Goal: Information Seeking & Learning: Learn about a topic

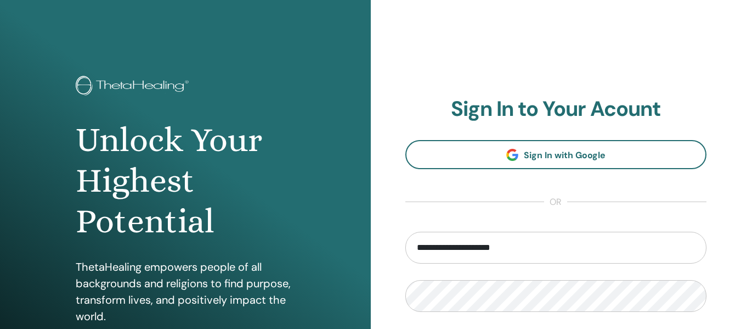
type input "**********"
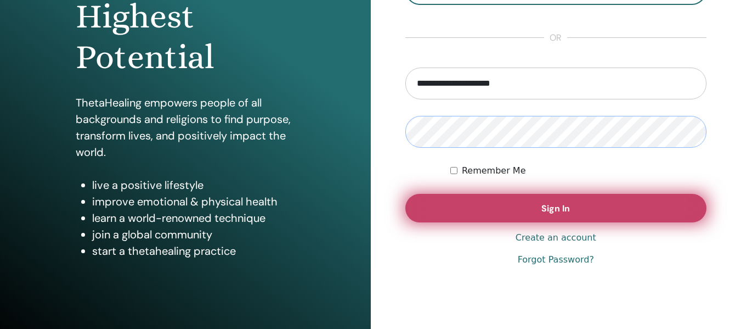
scroll to position [165, 0]
click at [538, 204] on button "Sign In" at bounding box center [556, 207] width 302 height 29
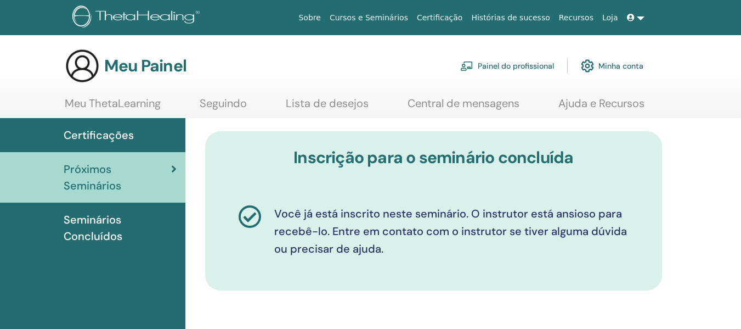
click at [85, 217] on font "Seminários Concluídos" at bounding box center [93, 227] width 59 height 31
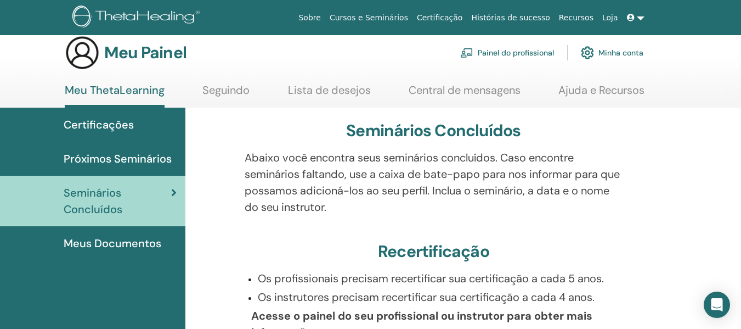
scroll to position [55, 0]
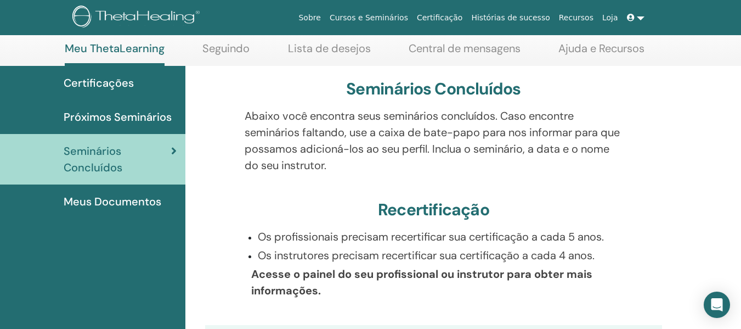
click at [101, 84] on font "Certificações" at bounding box center [99, 83] width 70 height 14
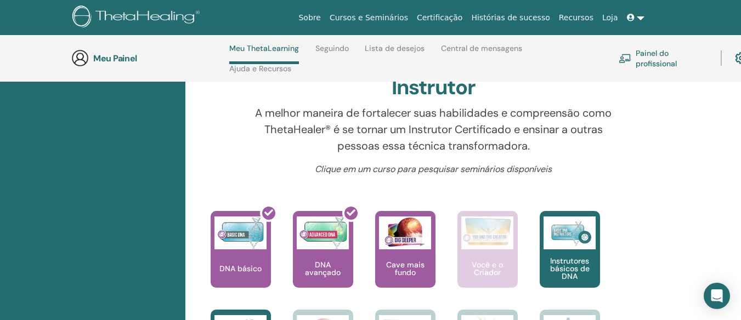
scroll to position [376, 0]
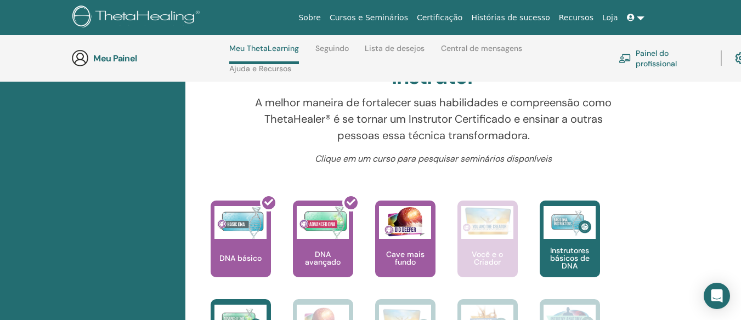
click at [353, 201] on div "Torne-se confiante no trabalho de escavação e crença, um dos principais conceit…" at bounding box center [394, 250] width 82 height 99
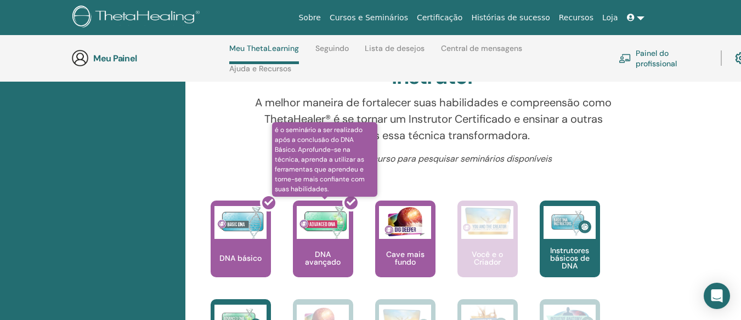
click at [329, 225] on div at bounding box center [330, 243] width 60 height 99
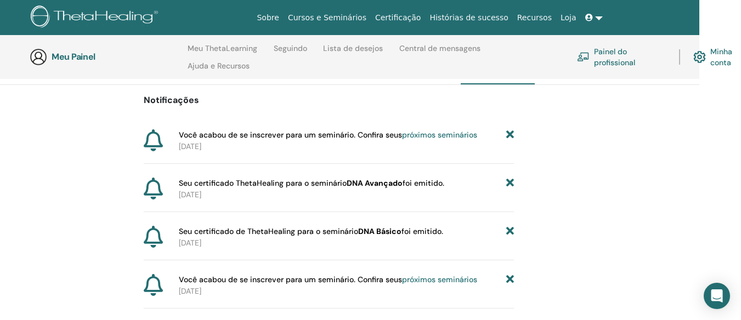
scroll to position [99, 53]
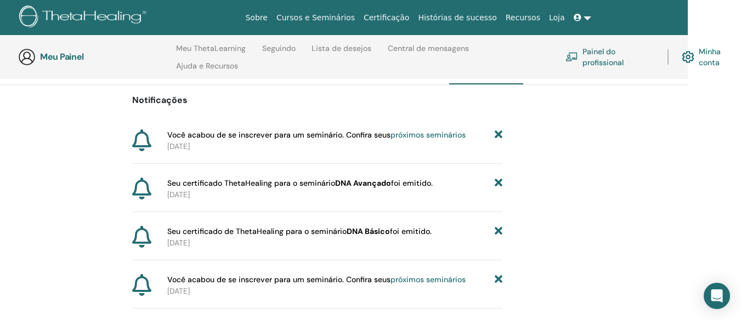
click at [709, 50] on font "Minha conta" at bounding box center [710, 57] width 22 height 20
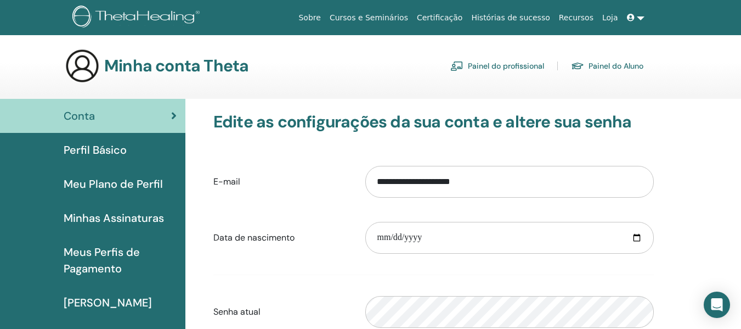
click at [496, 65] on font "Painel do profissional" at bounding box center [506, 66] width 76 height 10
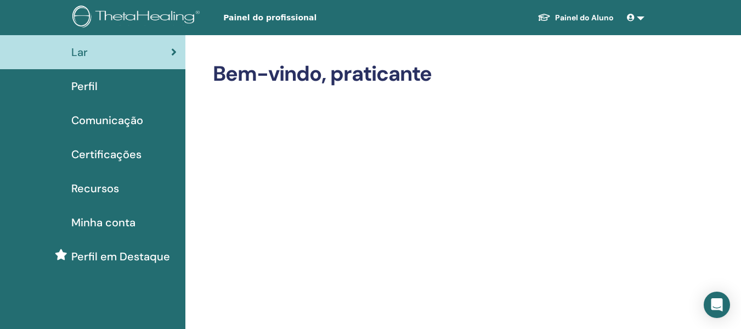
click at [574, 18] on font "Painel do Aluno" at bounding box center [584, 18] width 59 height 10
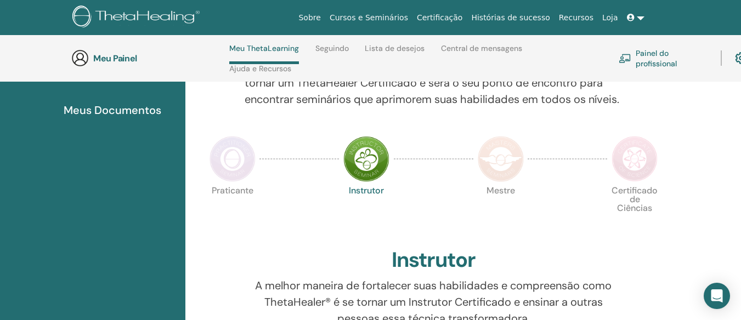
scroll to position [266, 0]
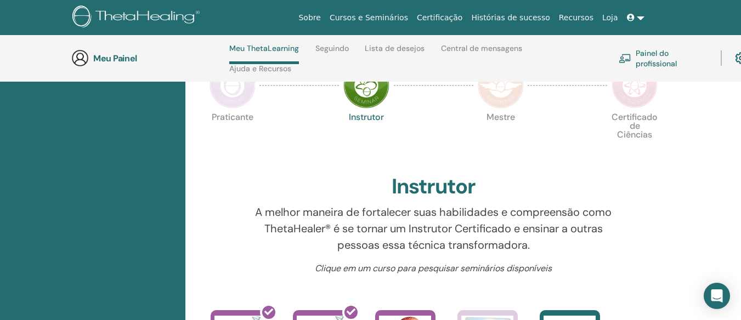
click at [357, 94] on img at bounding box center [366, 86] width 46 height 46
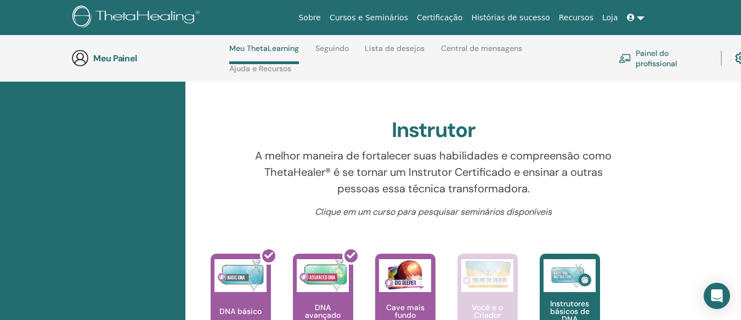
scroll to position [489, 0]
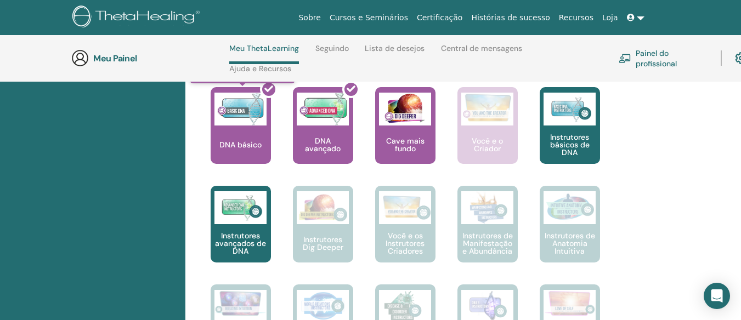
click at [232, 115] on div at bounding box center [247, 130] width 60 height 99
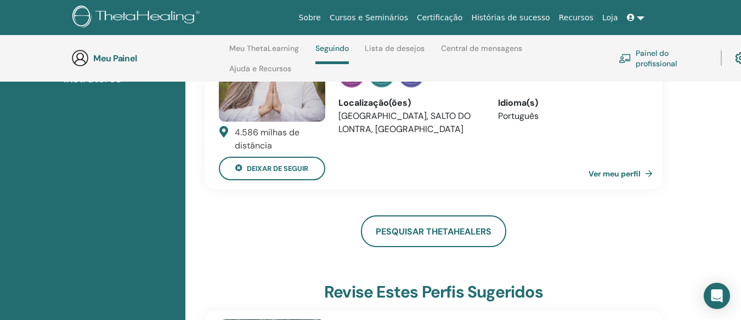
scroll to position [156, 0]
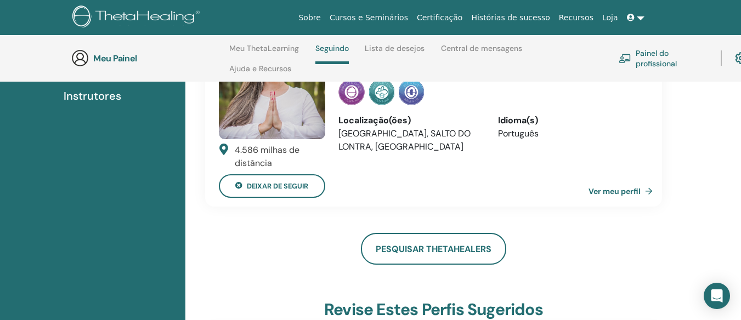
click at [624, 191] on font "Ver meu perfil" at bounding box center [615, 192] width 52 height 10
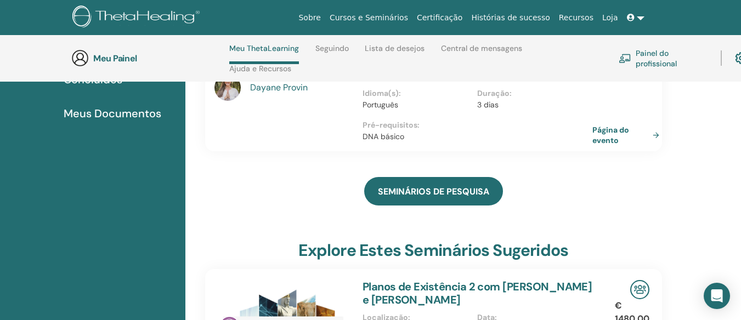
scroll to position [101, 0]
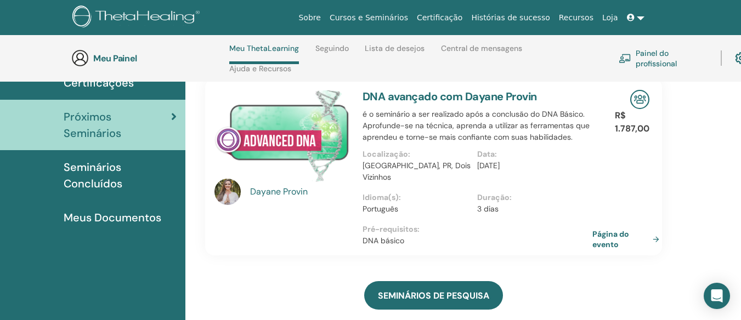
click at [98, 167] on font "Seminários Concluídos" at bounding box center [93, 175] width 59 height 31
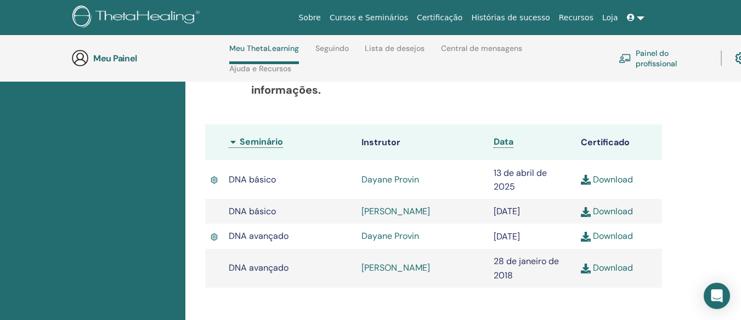
scroll to position [321, 0]
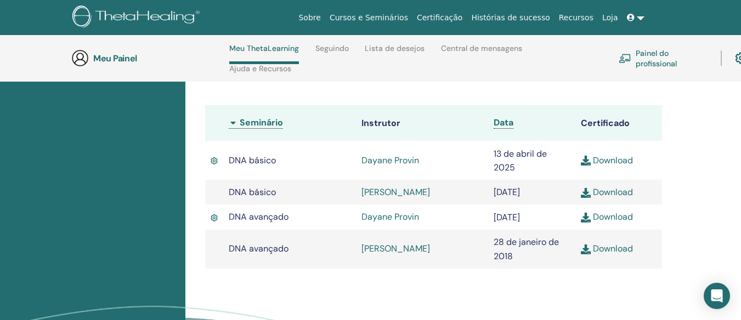
click at [616, 247] on font "Download" at bounding box center [613, 249] width 40 height 12
click at [612, 216] on font "Download" at bounding box center [613, 217] width 40 height 12
click at [612, 192] on font "Download" at bounding box center [613, 193] width 40 height 12
click at [615, 160] on font "Download" at bounding box center [613, 161] width 40 height 12
click at [420, 191] on font "Caio Zagnoli Torquetti Lima" at bounding box center [396, 193] width 69 height 12
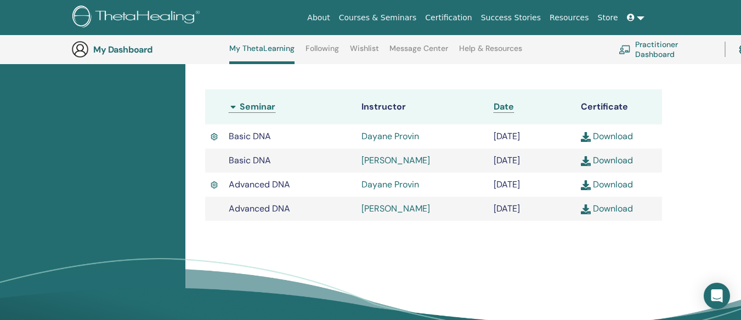
scroll to position [303, 0]
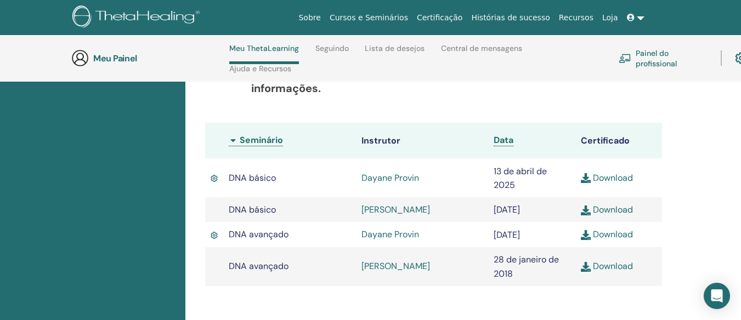
click at [405, 266] on font "[PERSON_NAME]" at bounding box center [396, 267] width 69 height 12
